Goal: Information Seeking & Learning: Check status

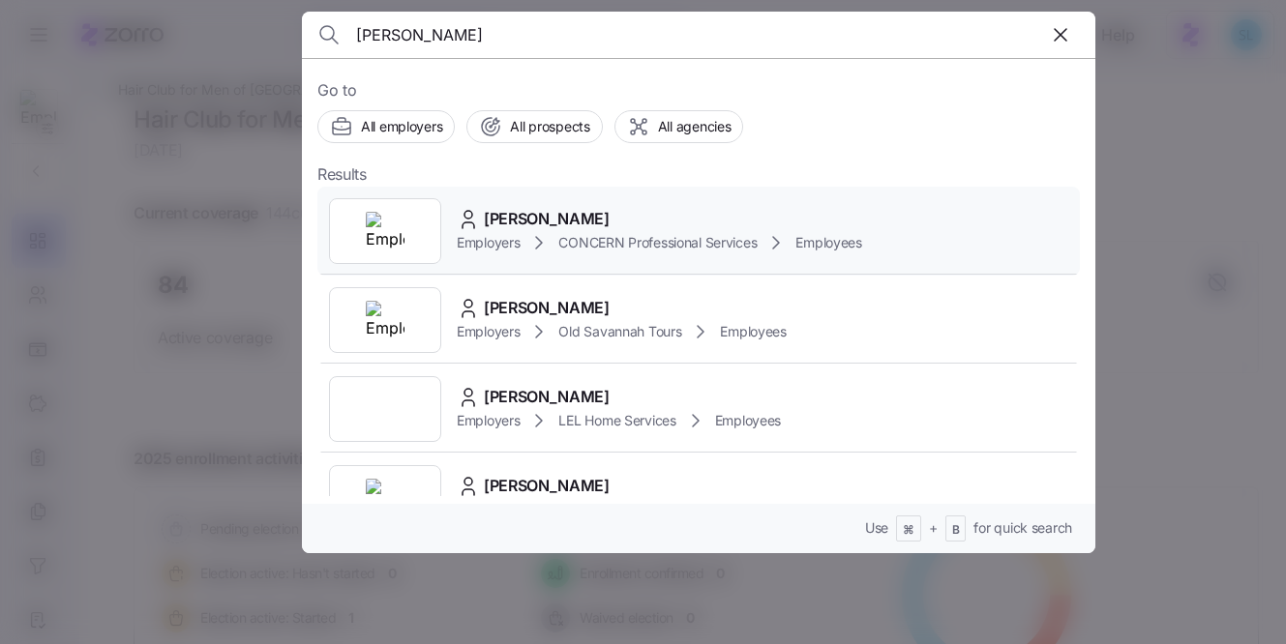
type input "greenwalt"
click at [607, 221] on span "Christina Greenwalt" at bounding box center [547, 219] width 126 height 24
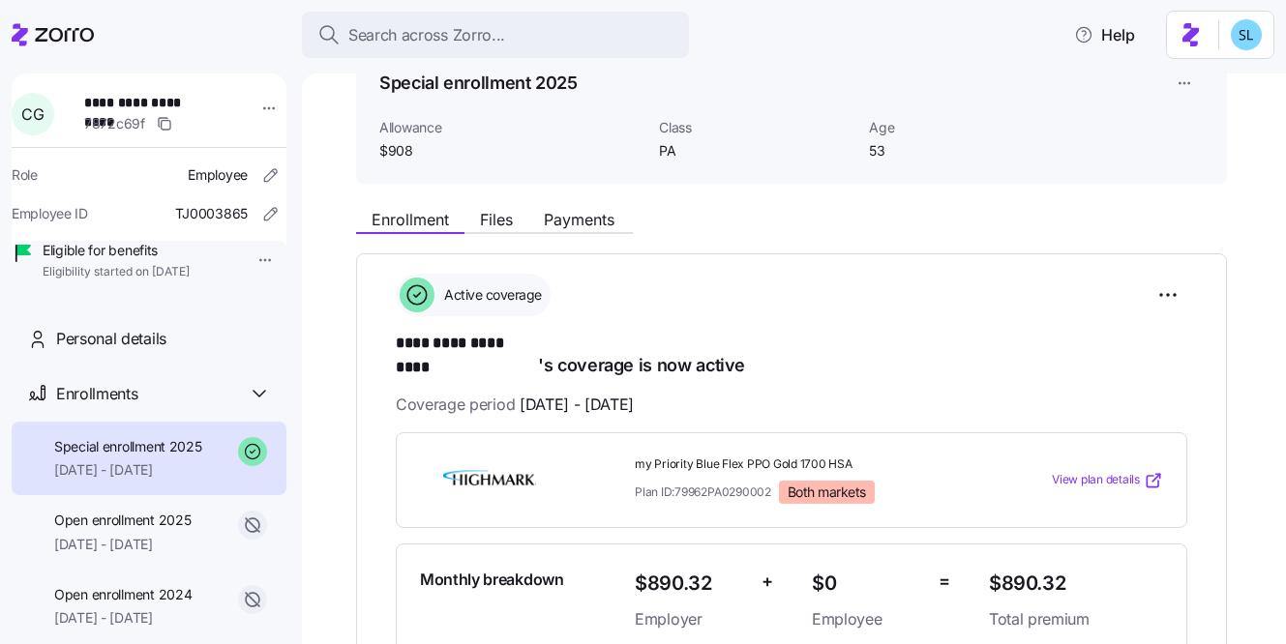
scroll to position [111, 0]
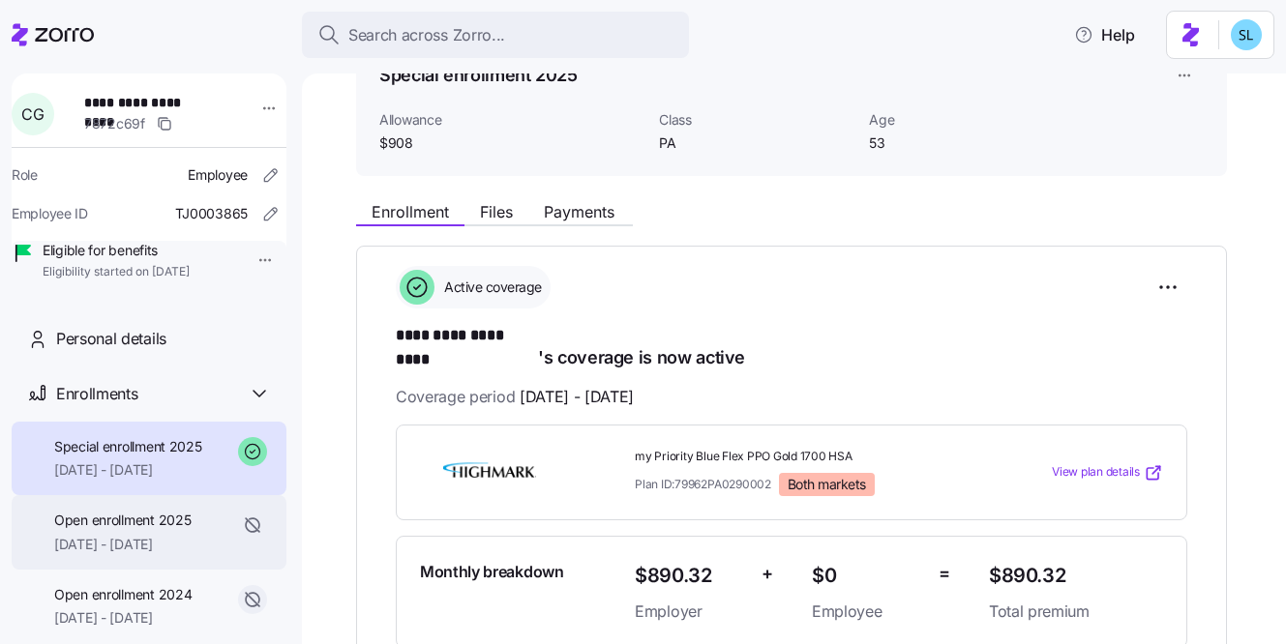
click at [144, 554] on span "01/01/2025 - 04/30/2025" at bounding box center [122, 544] width 136 height 19
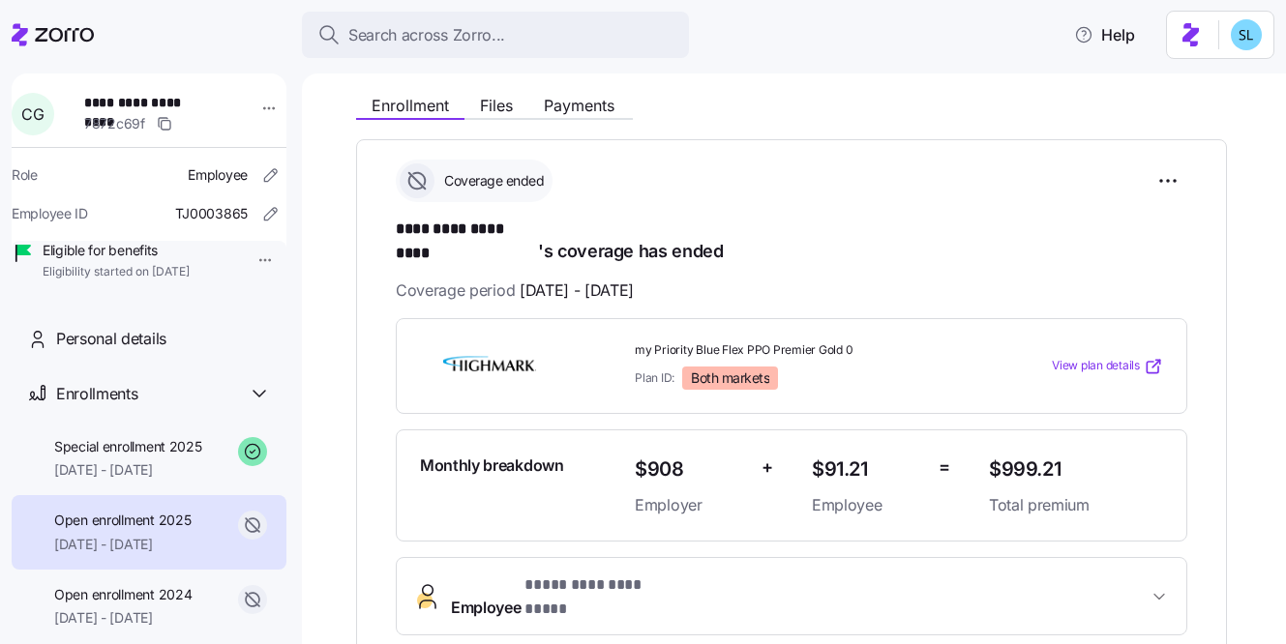
scroll to position [268, 0]
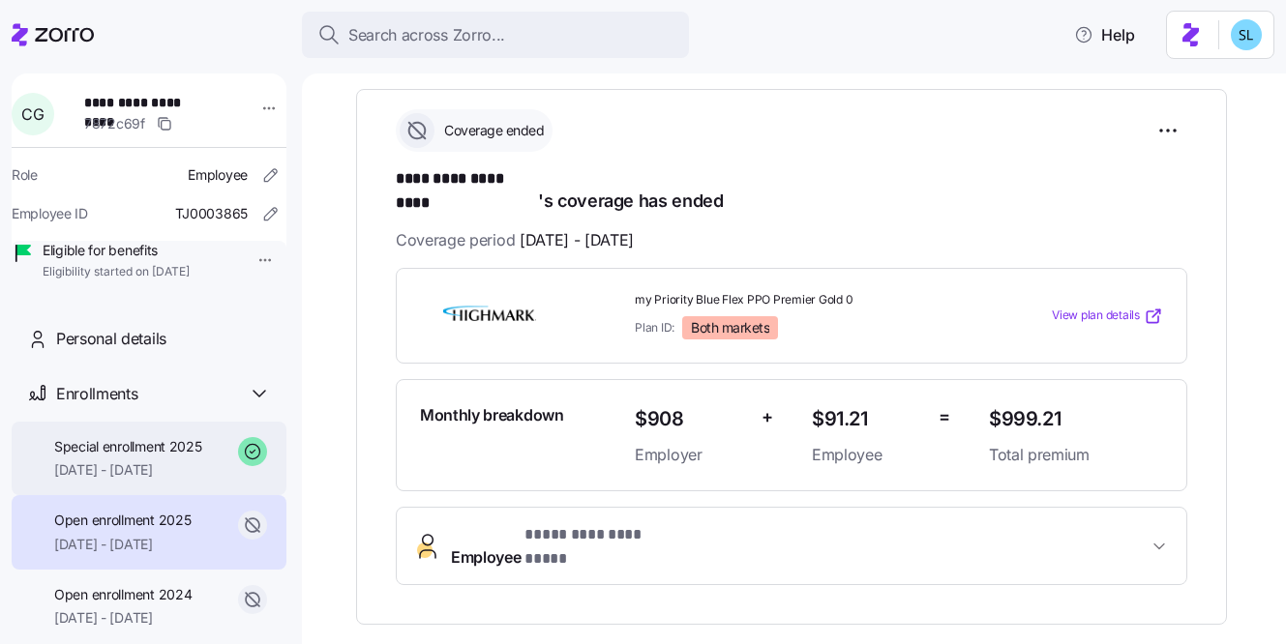
click at [140, 496] on div "Special enrollment 2025 05/01/2025 - 12/31/2025" at bounding box center [149, 459] width 275 height 75
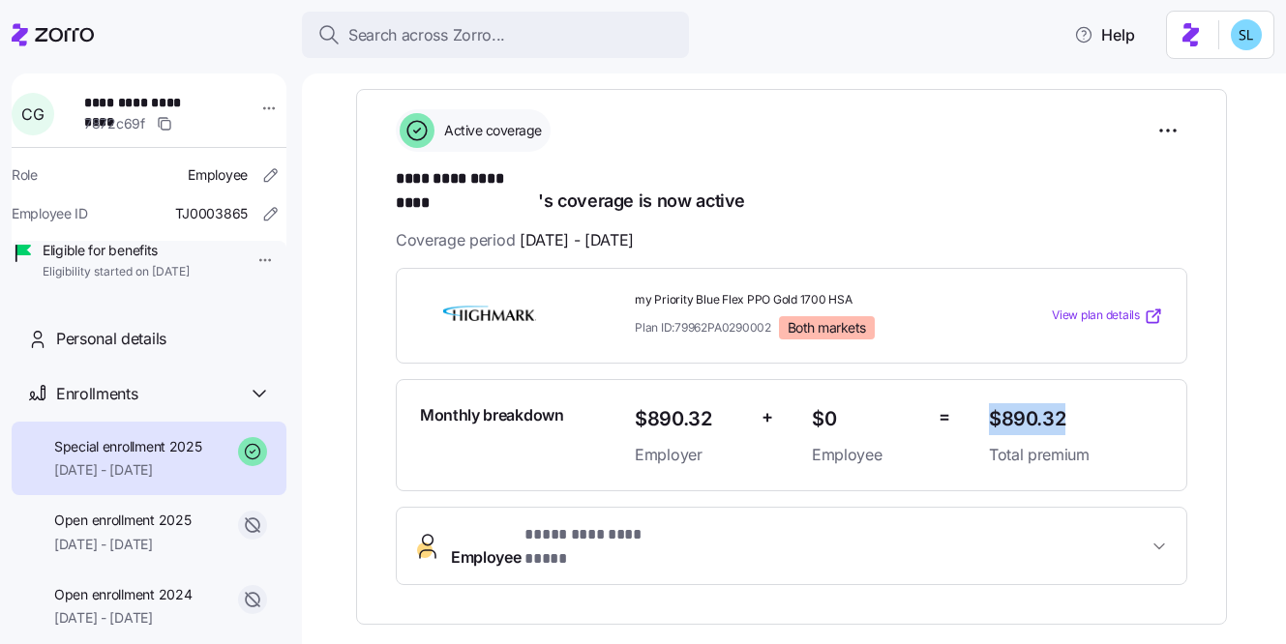
drag, startPoint x: 1065, startPoint y: 407, endPoint x: 991, endPoint y: 403, distance: 74.7
click at [991, 403] on span "$890.32" at bounding box center [1076, 419] width 174 height 32
copy span "$890.32"
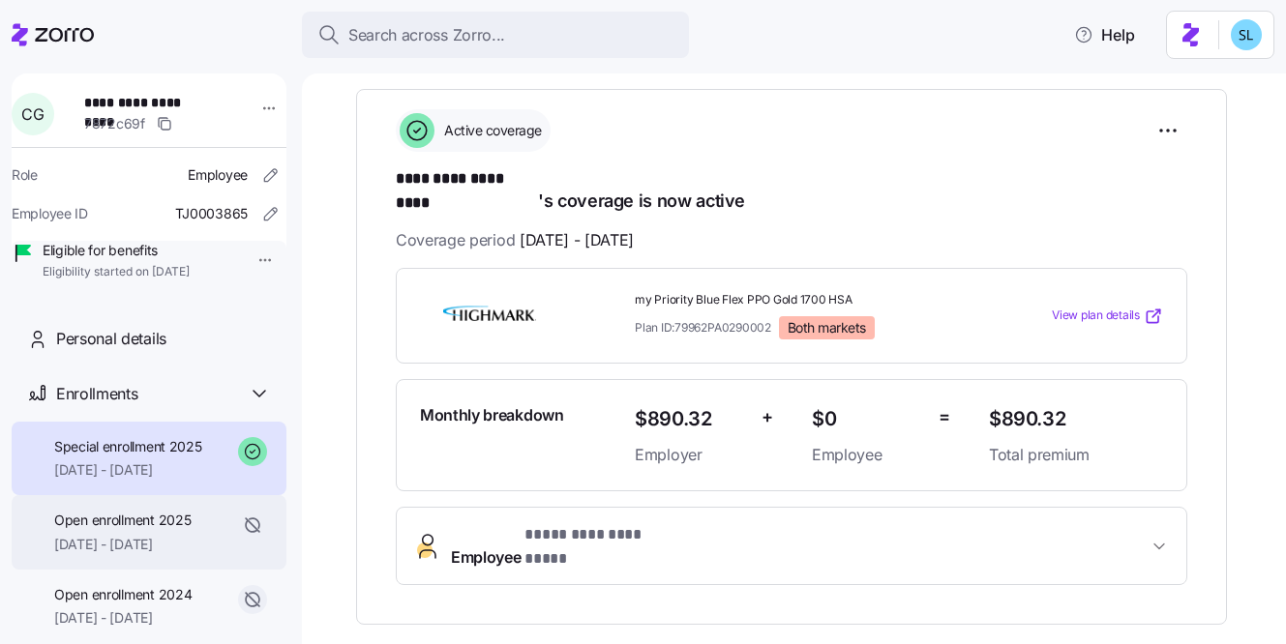
click at [121, 554] on div "Open enrollment 2025 01/01/2025 - 04/30/2025" at bounding box center [122, 533] width 136 height 44
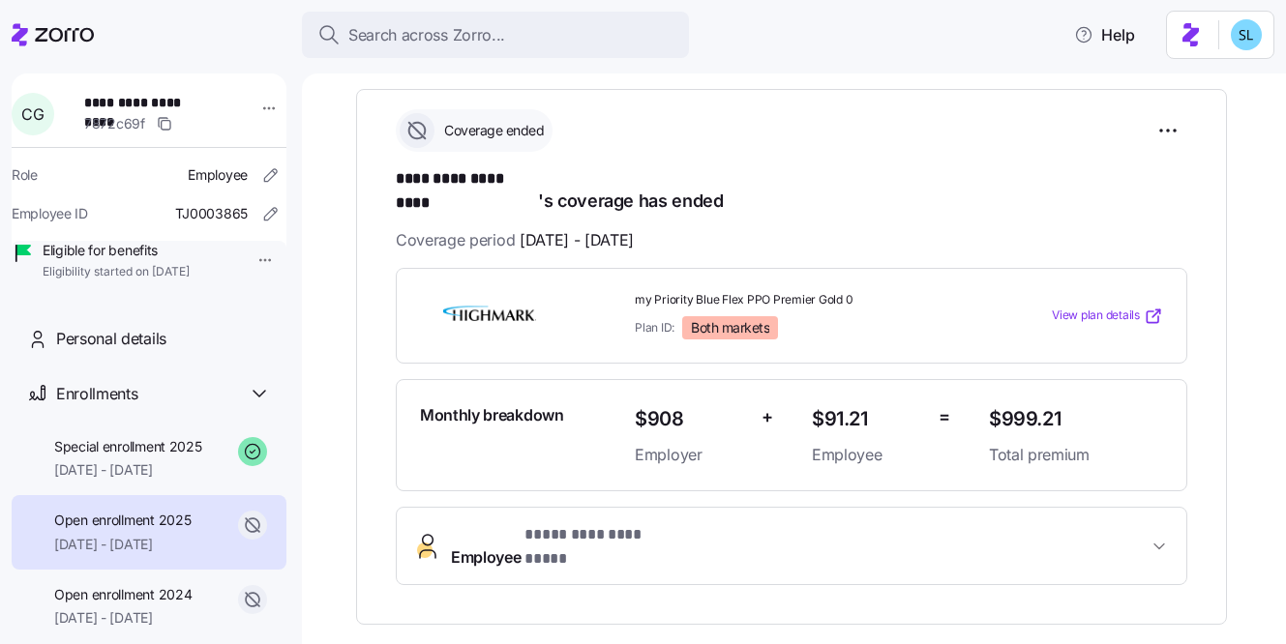
click at [1029, 403] on span "$999.21" at bounding box center [1076, 419] width 174 height 32
copy span "$999.21"
click at [845, 403] on span "$91.21" at bounding box center [867, 419] width 111 height 32
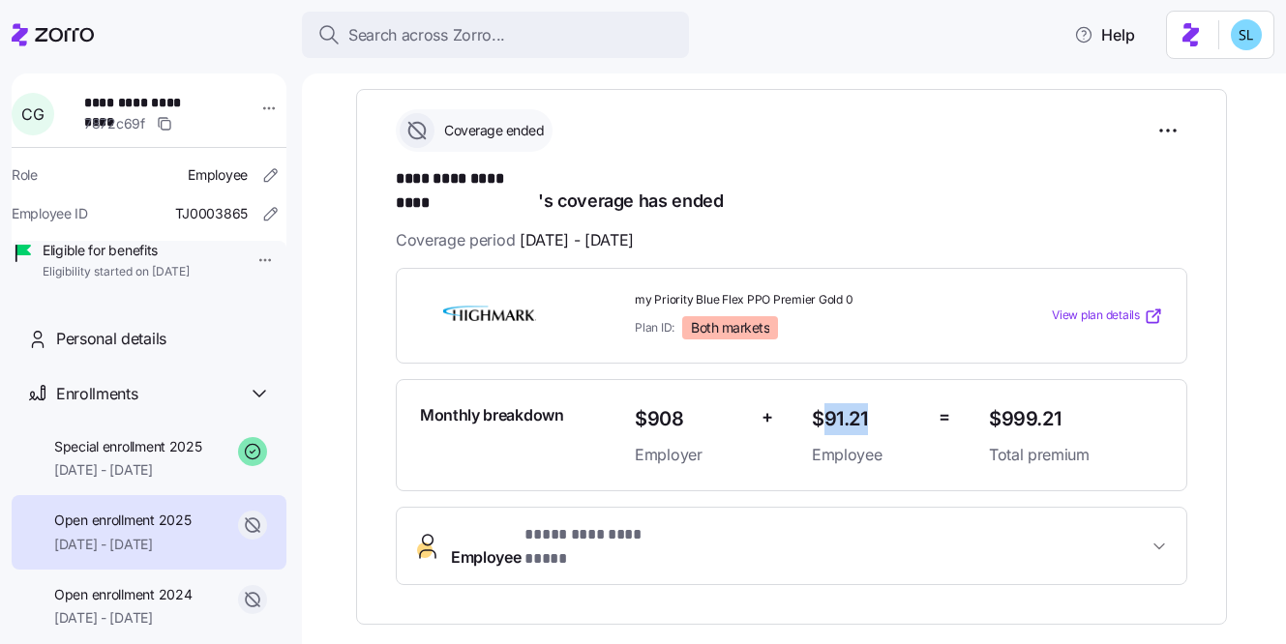
click at [845, 403] on span "$91.21" at bounding box center [867, 419] width 111 height 32
copy span "$91.21"
click at [1040, 403] on span "$999.21" at bounding box center [1076, 419] width 174 height 32
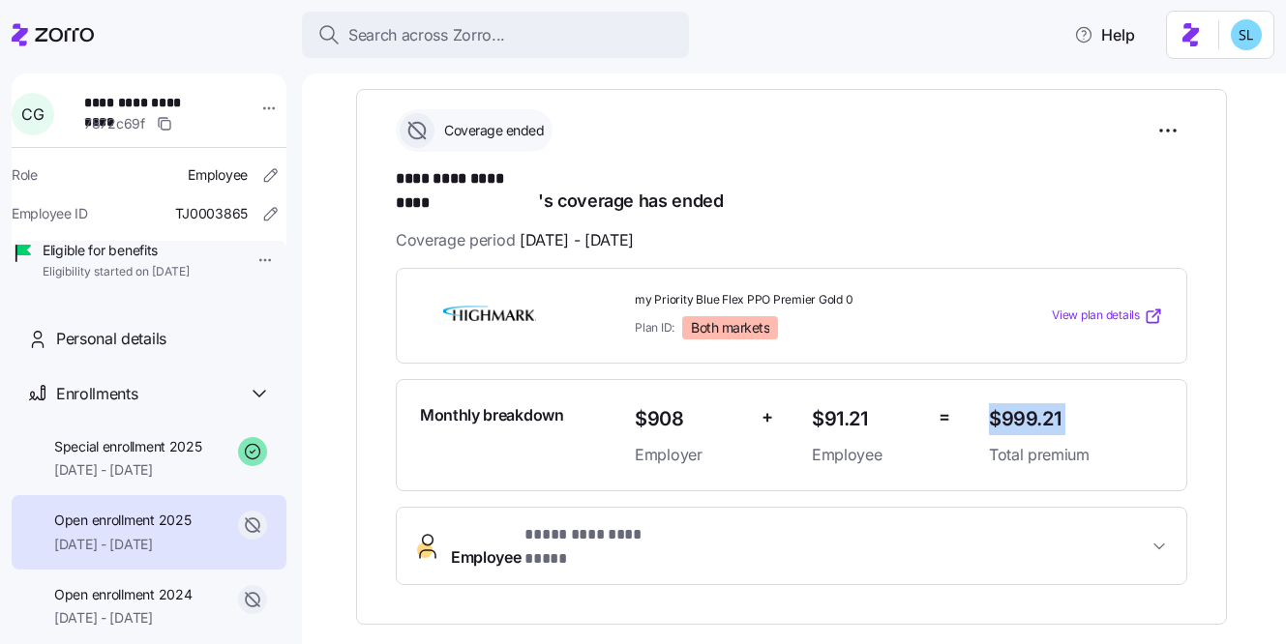
click at [1040, 403] on span "$999.21" at bounding box center [1076, 419] width 174 height 32
copy span "$999.21"
click at [1032, 145] on div "Coverage ended" at bounding box center [791, 130] width 791 height 43
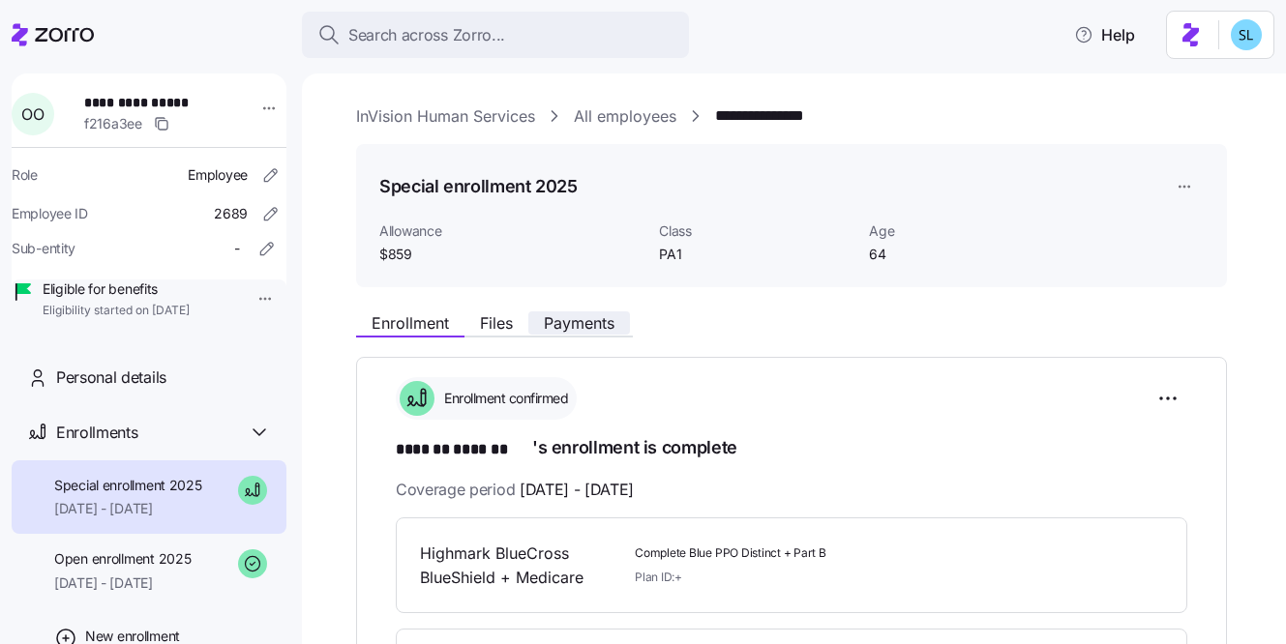
click at [577, 323] on span "Payments" at bounding box center [579, 322] width 71 height 15
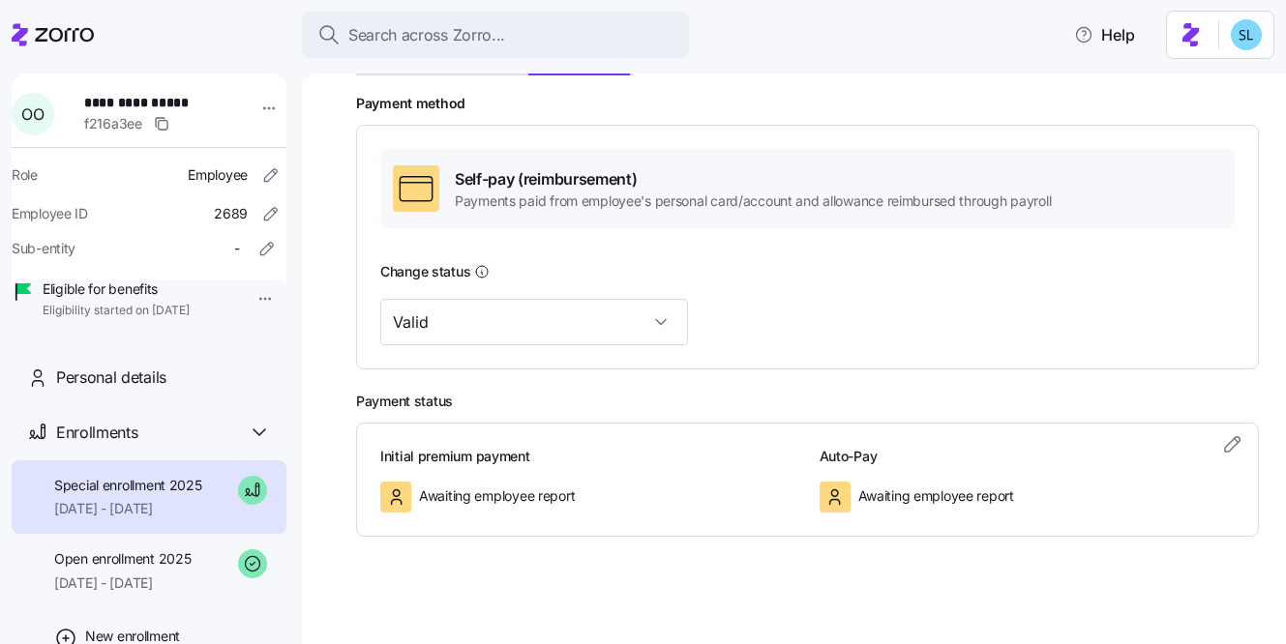
scroll to position [270, 0]
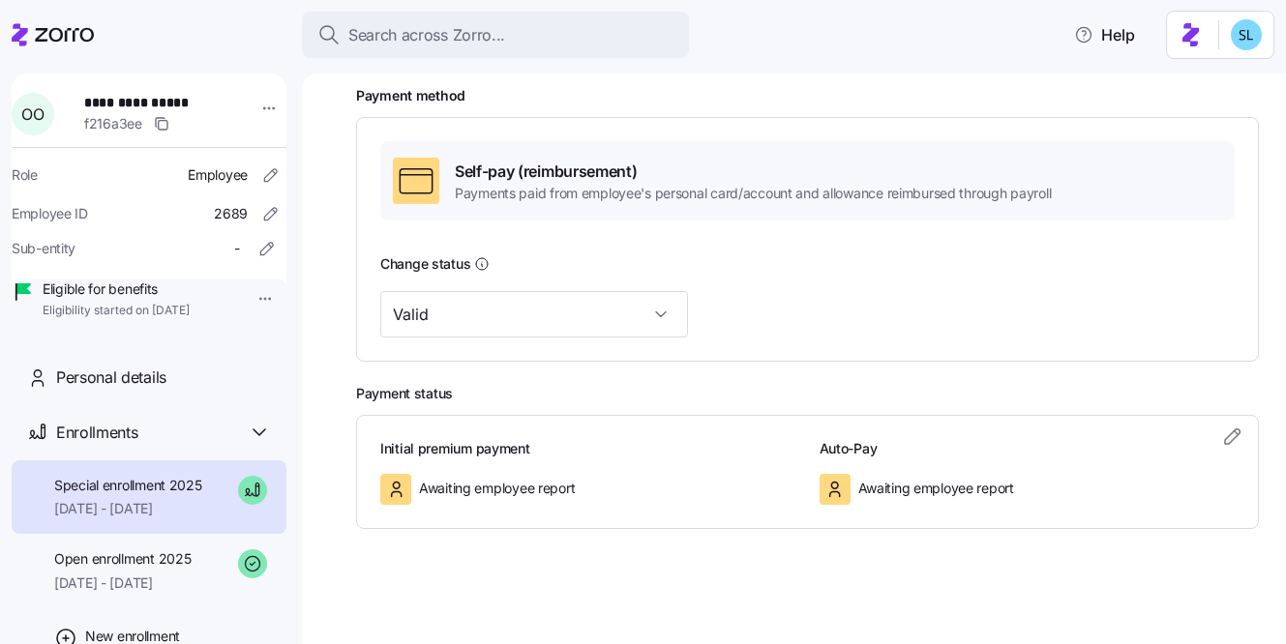
click at [521, 494] on span "Awaiting employee report" at bounding box center [497, 488] width 156 height 19
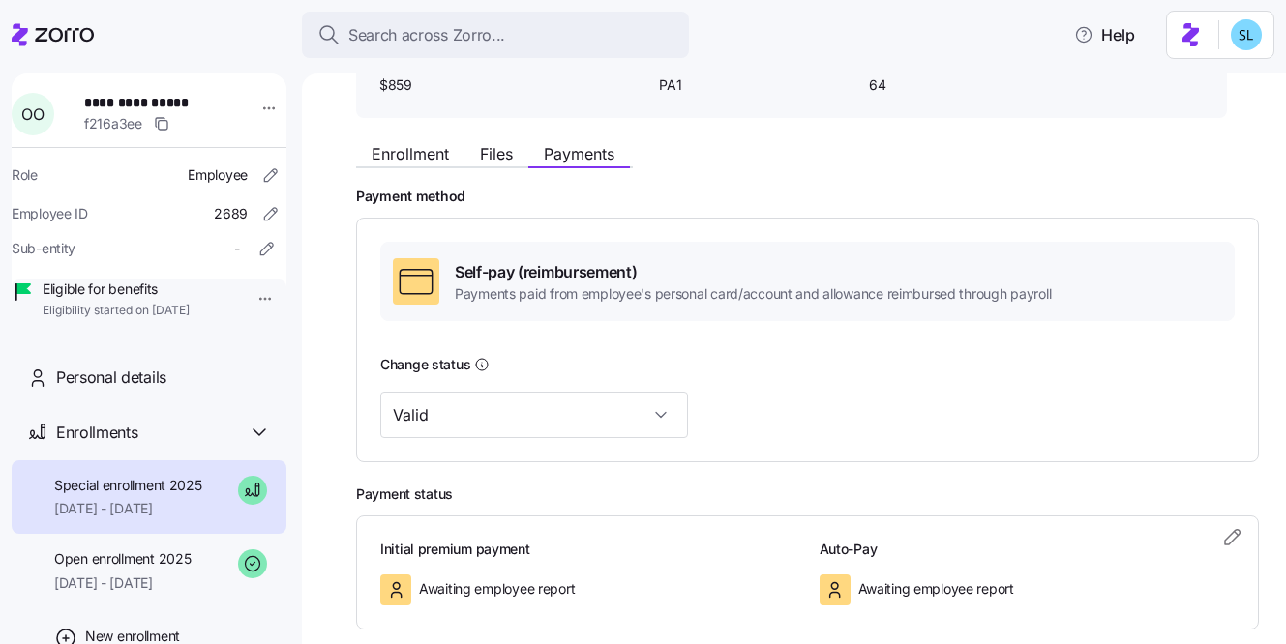
scroll to position [164, 0]
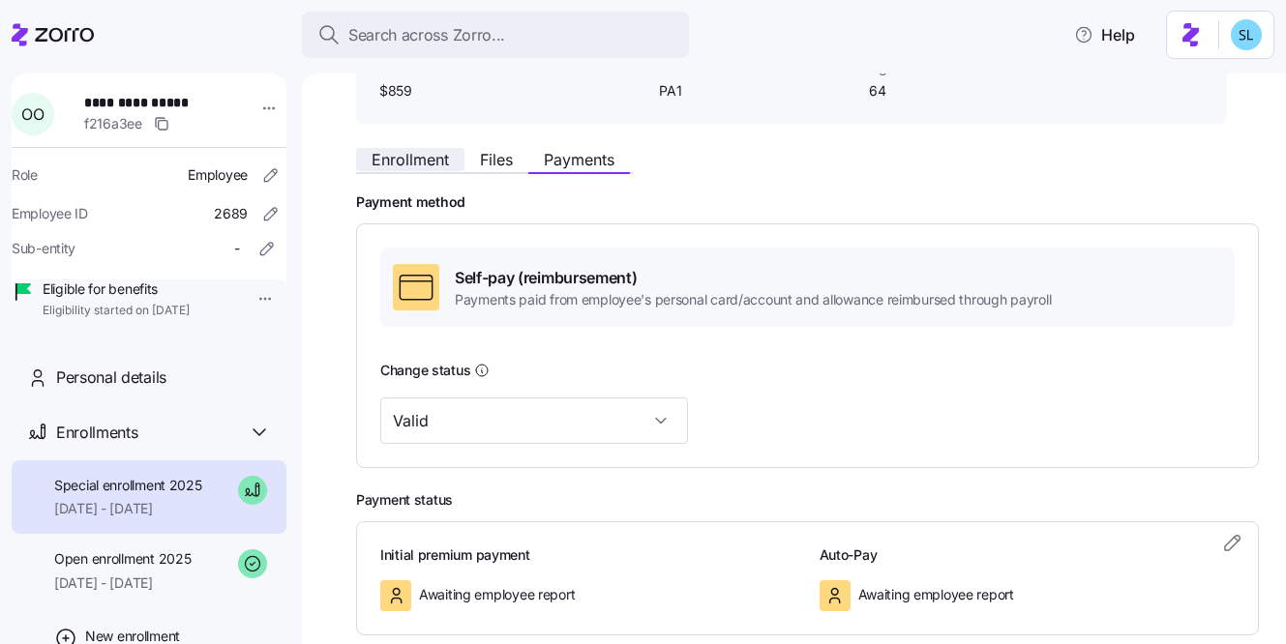
click at [445, 166] on span "Enrollment" at bounding box center [410, 159] width 77 height 15
